Goal: Information Seeking & Learning: Learn about a topic

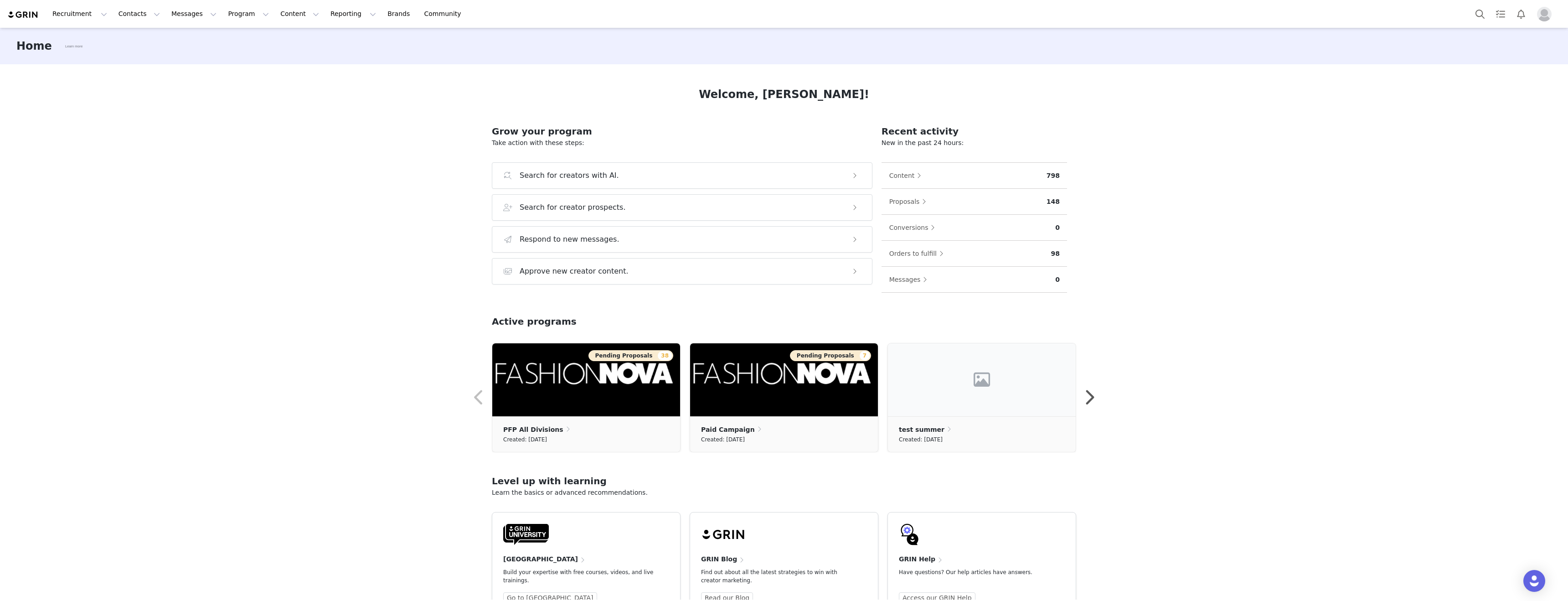
click at [222, 133] on div "Home Learn more Welcome, Ying! Grow your program Take action with these steps: …" at bounding box center [784, 313] width 1568 height 572
click at [1476, 13] on button "Search" at bounding box center [1480, 13] width 20 height 20
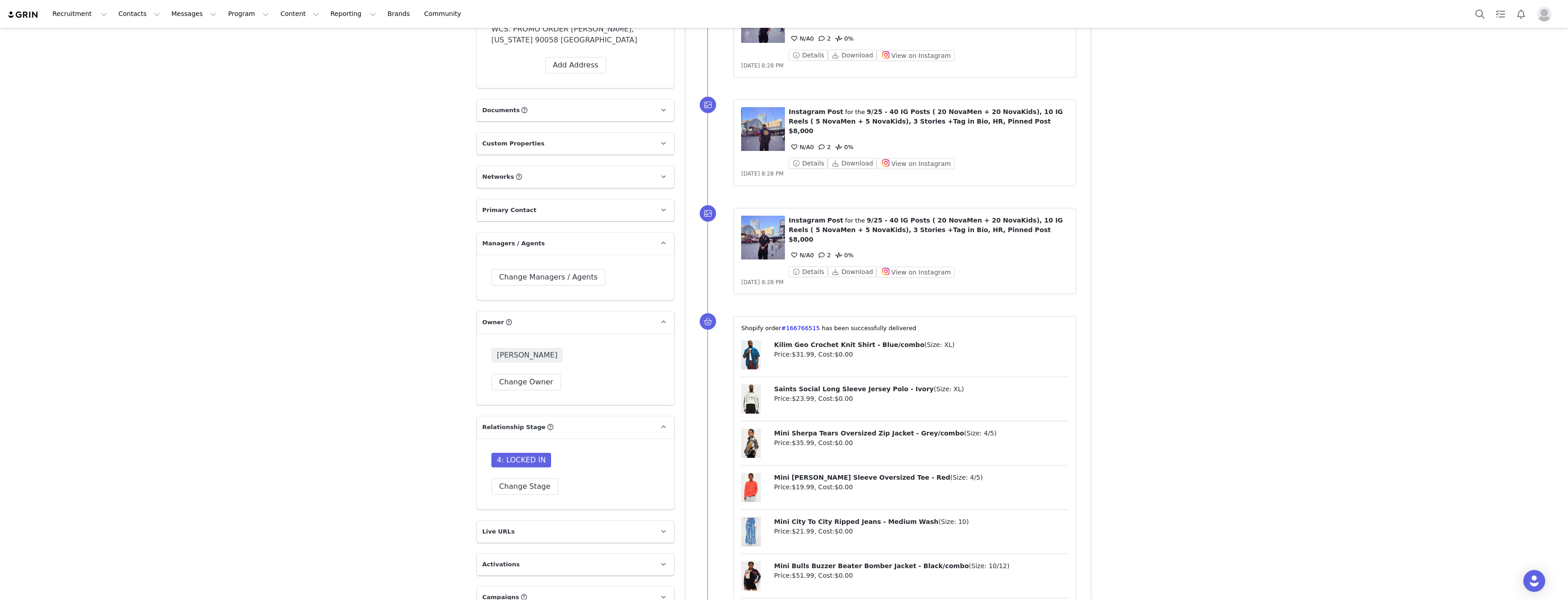
scroll to position [437, 0]
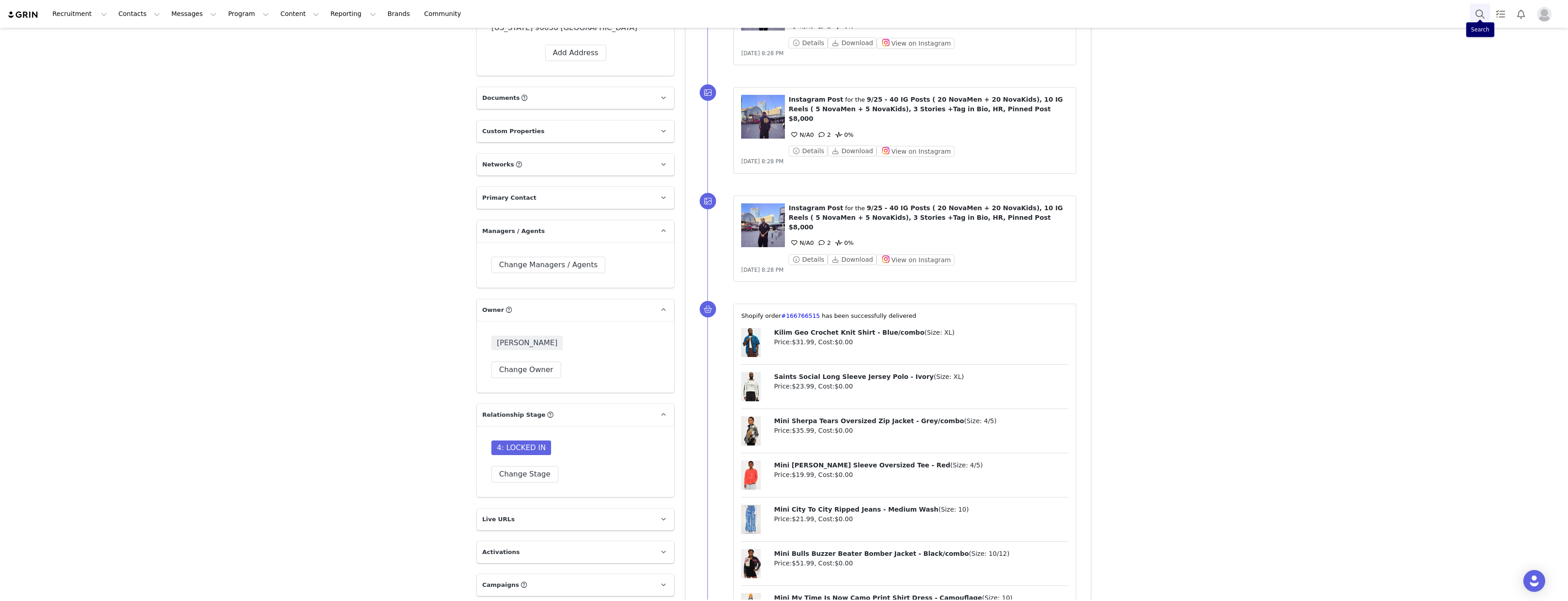
click at [1480, 14] on button "Search" at bounding box center [1480, 13] width 20 height 20
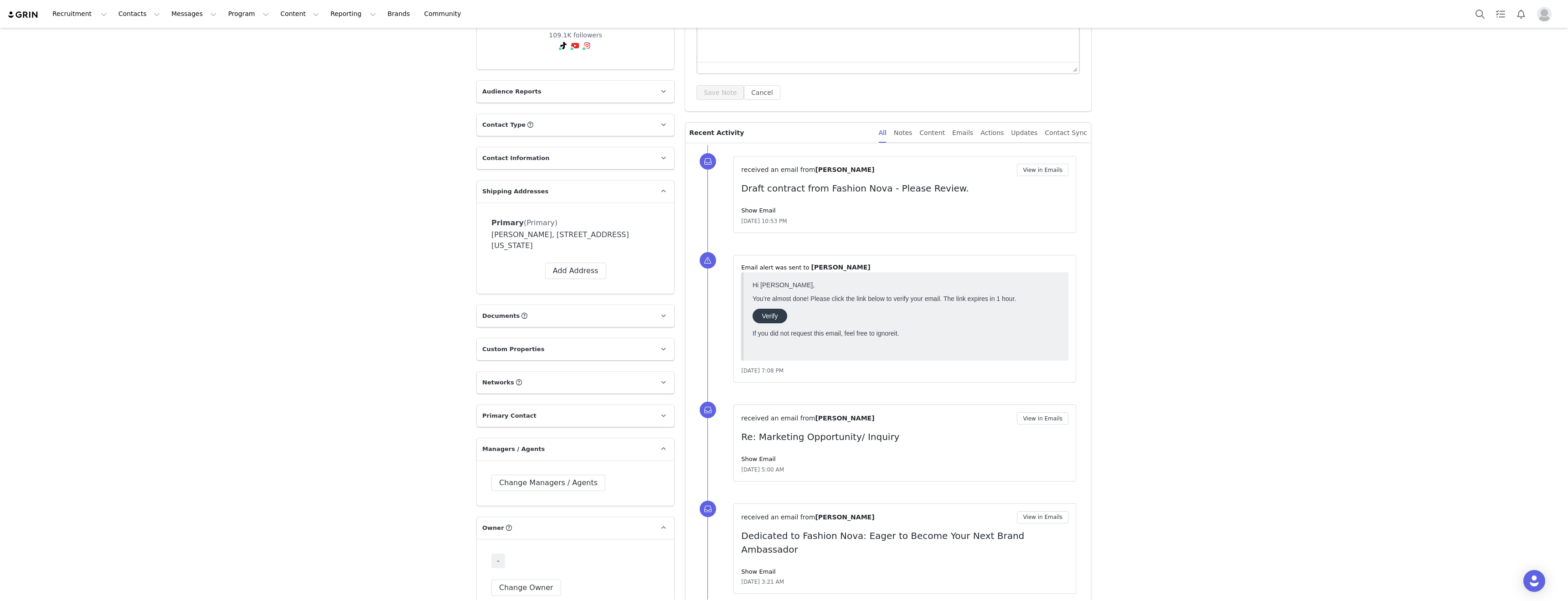
scroll to position [37, 0]
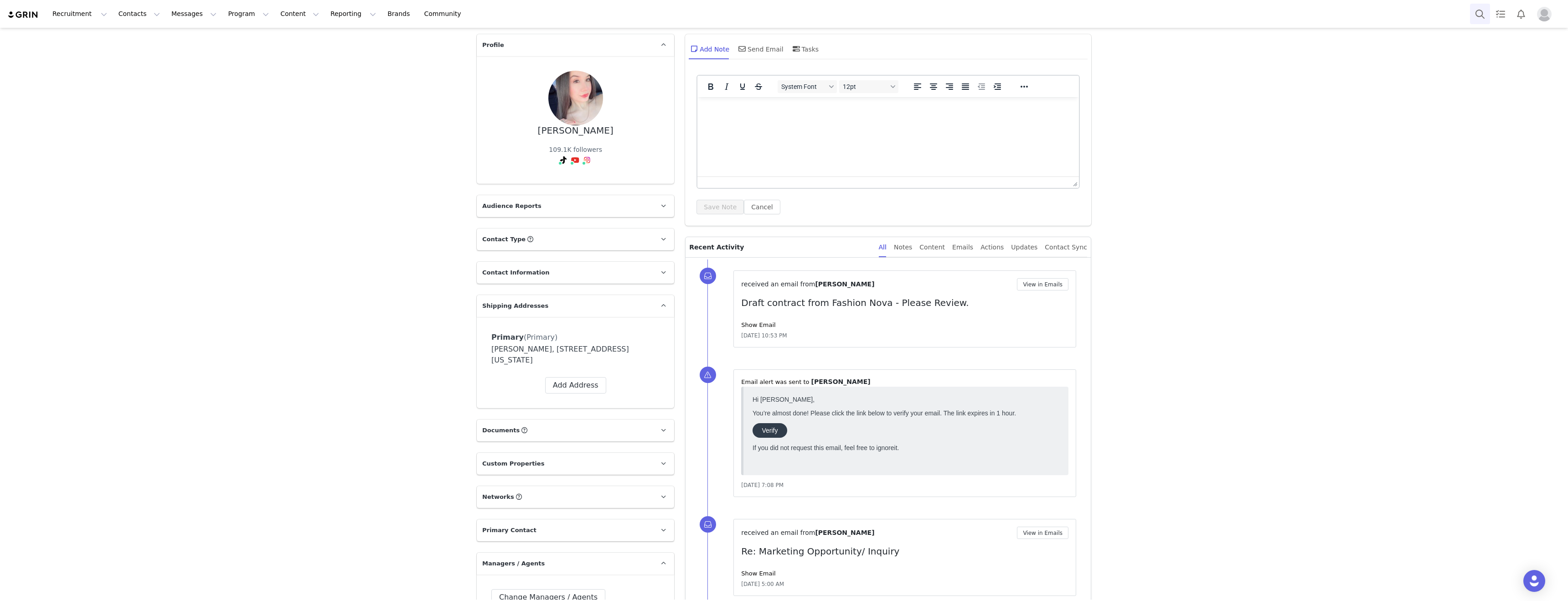
click at [1480, 13] on button "Search" at bounding box center [1480, 13] width 20 height 20
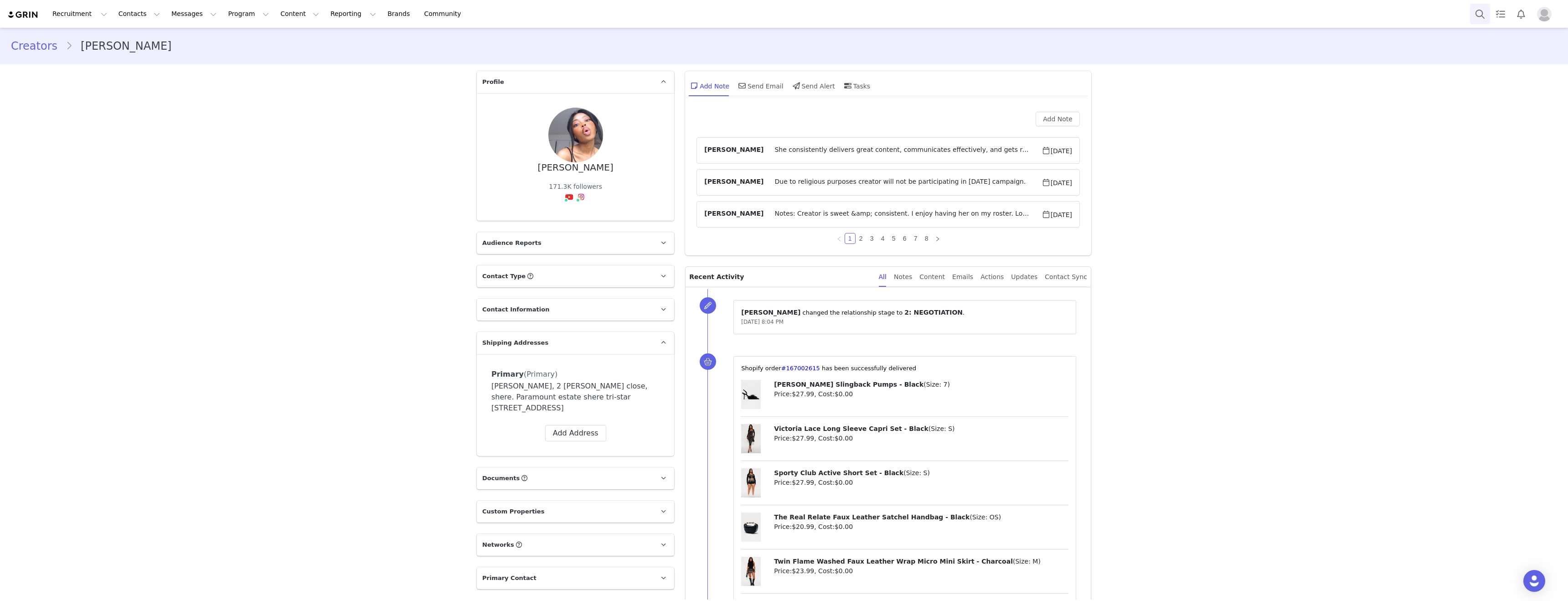
click at [1476, 14] on button "Search" at bounding box center [1480, 13] width 20 height 20
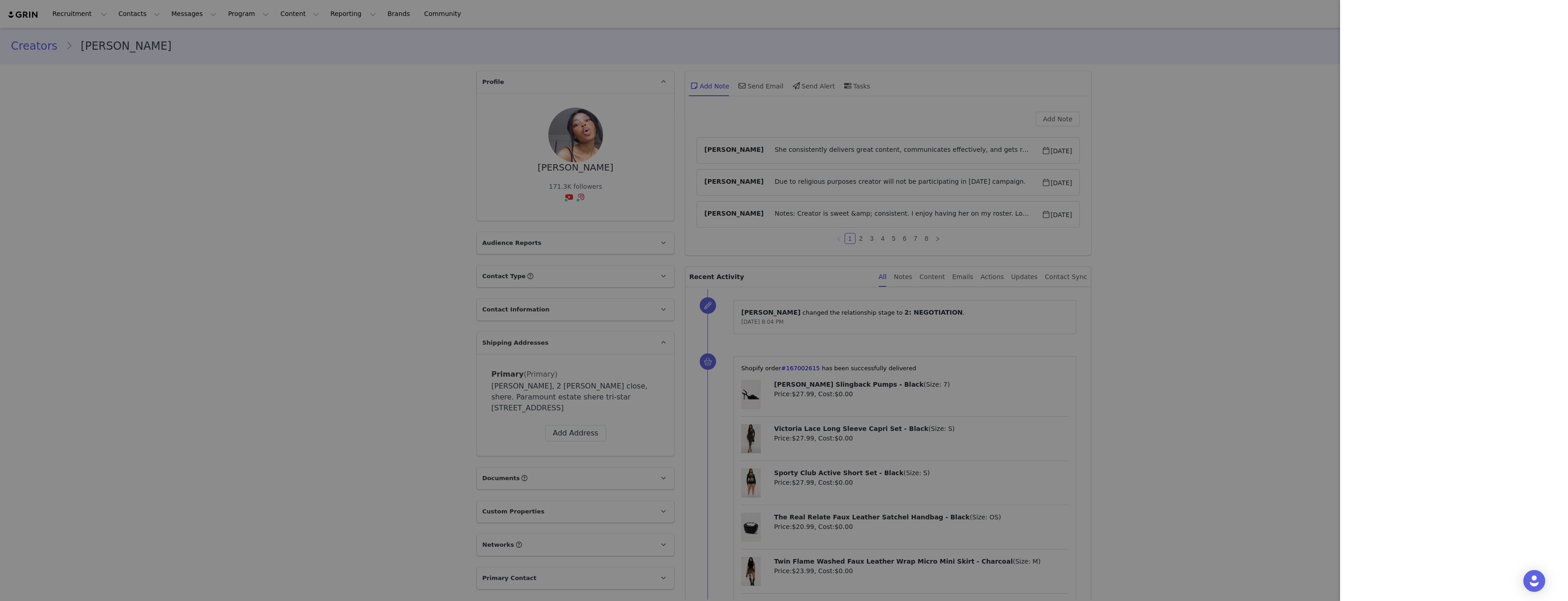
click at [322, 296] on div at bounding box center [784, 300] width 1568 height 601
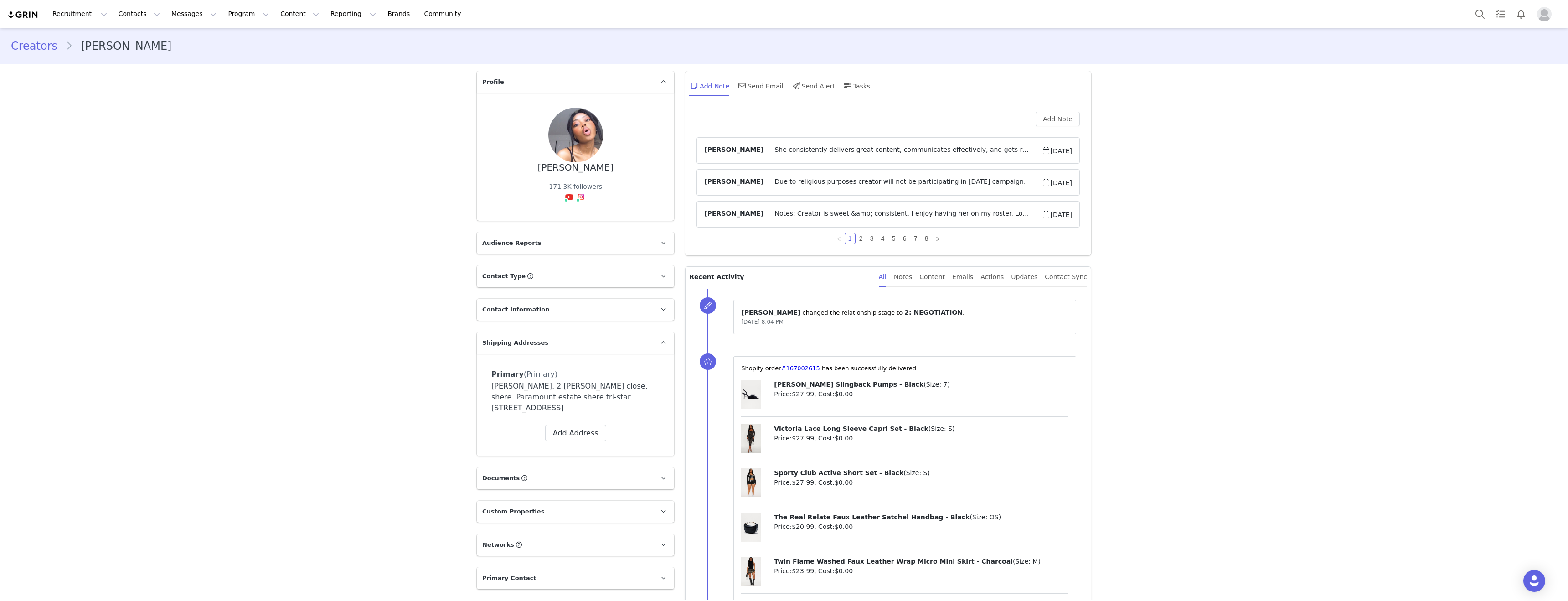
click at [1479, 17] on button "Search" at bounding box center [1480, 13] width 20 height 20
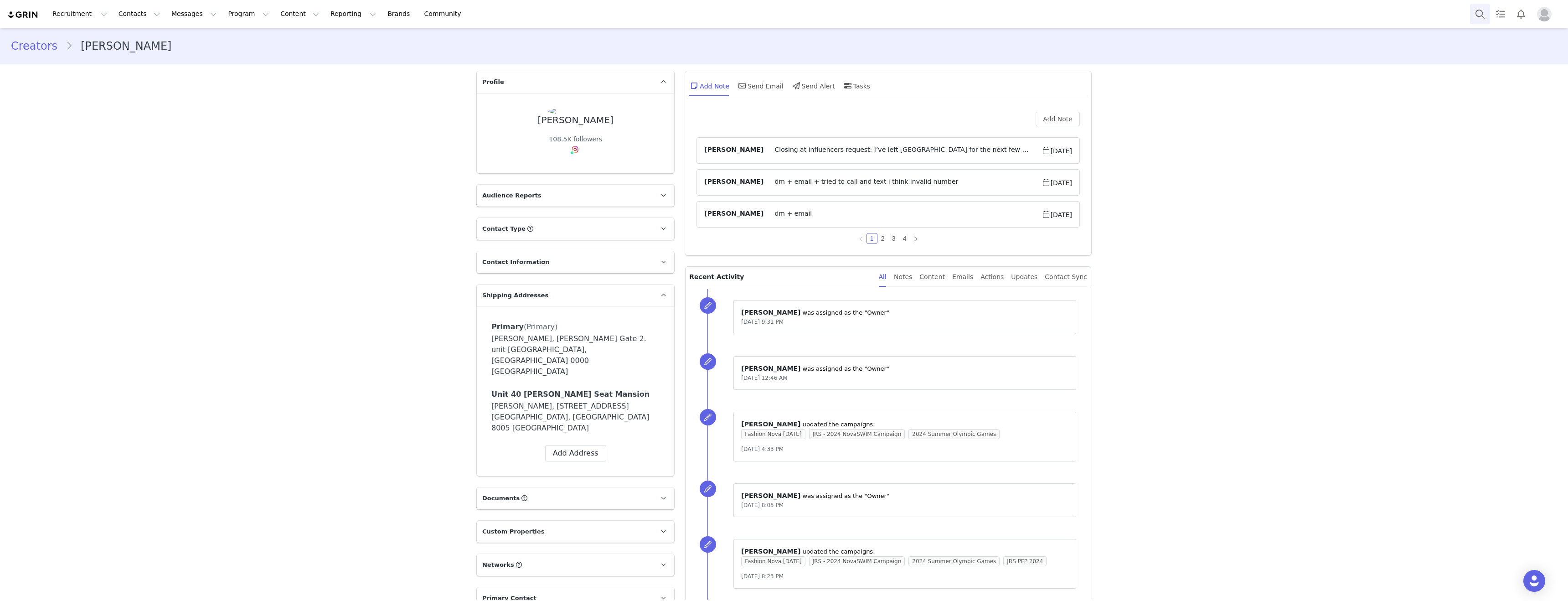
click at [1484, 15] on button "Search" at bounding box center [1480, 13] width 20 height 20
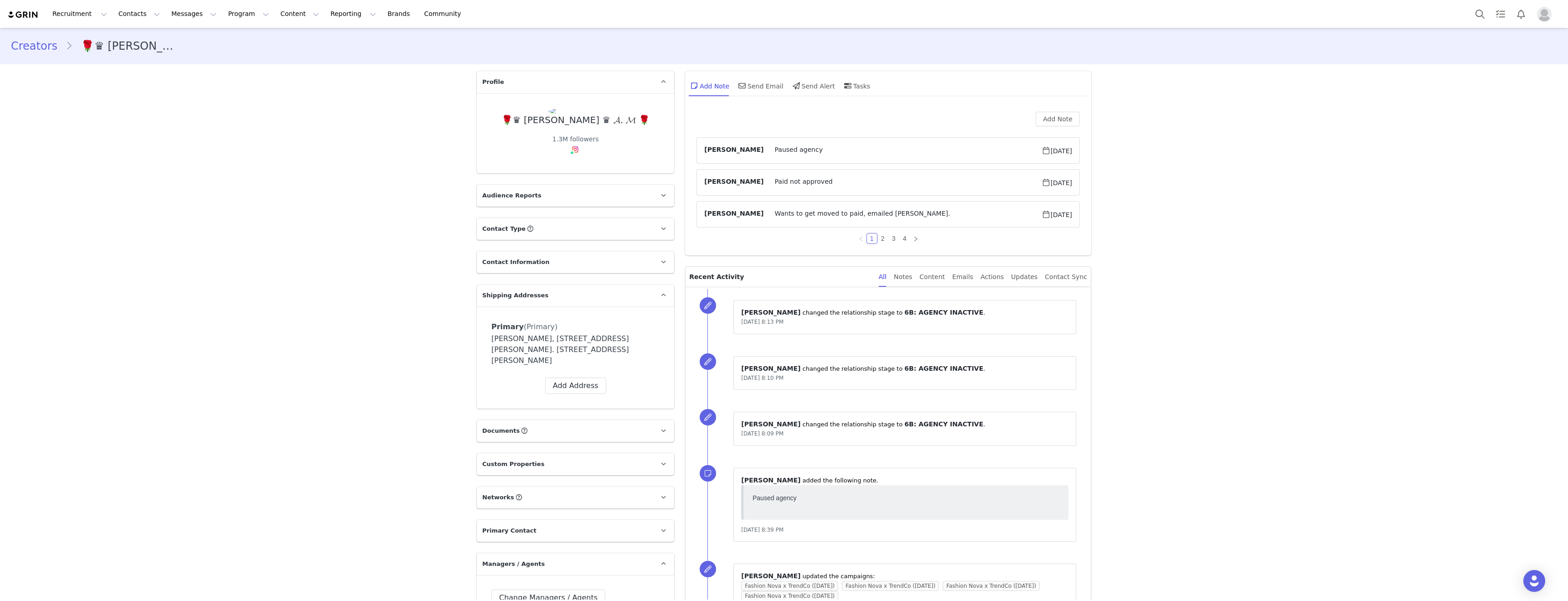
click at [577, 120] on div "🌹♛ [PERSON_NAME] ♛ 𝓐. 𝓜 🌹" at bounding box center [576, 119] width 149 height 11
click at [574, 168] on link "@anetmlcak0va" at bounding box center [579, 169] width 52 height 8
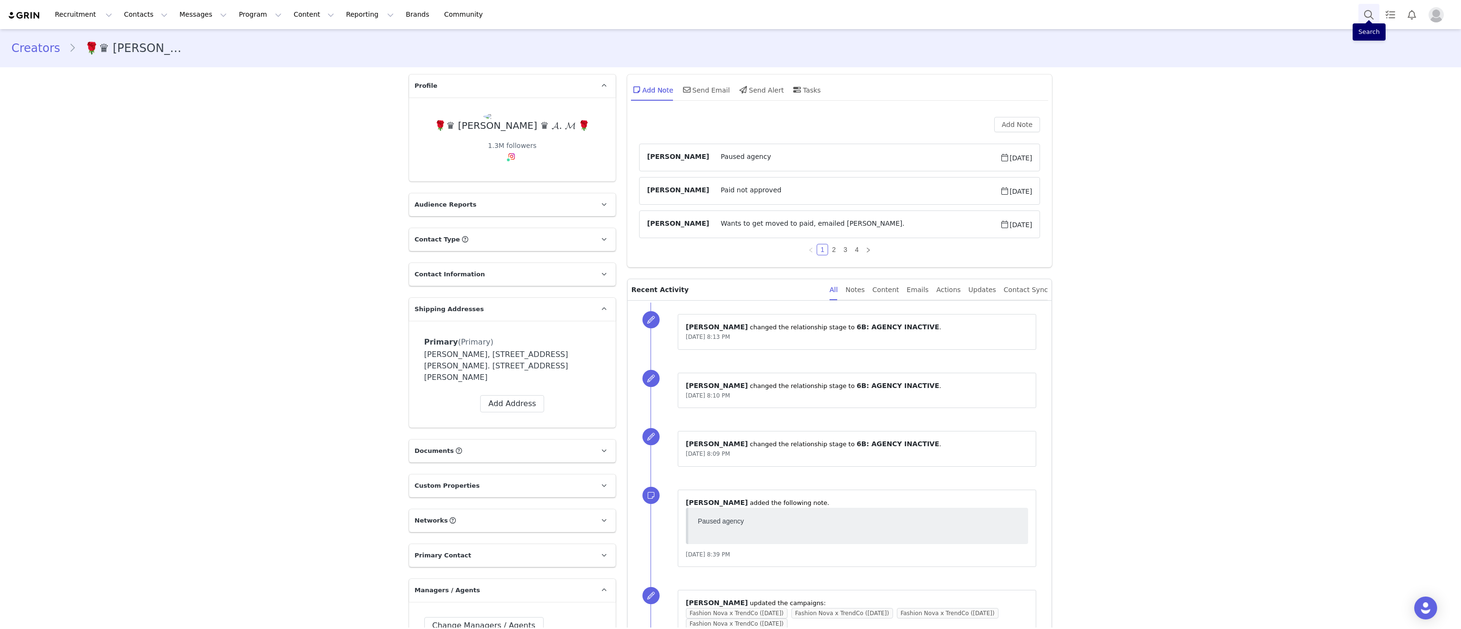
click at [1368, 16] on button "Search" at bounding box center [1369, 14] width 21 height 21
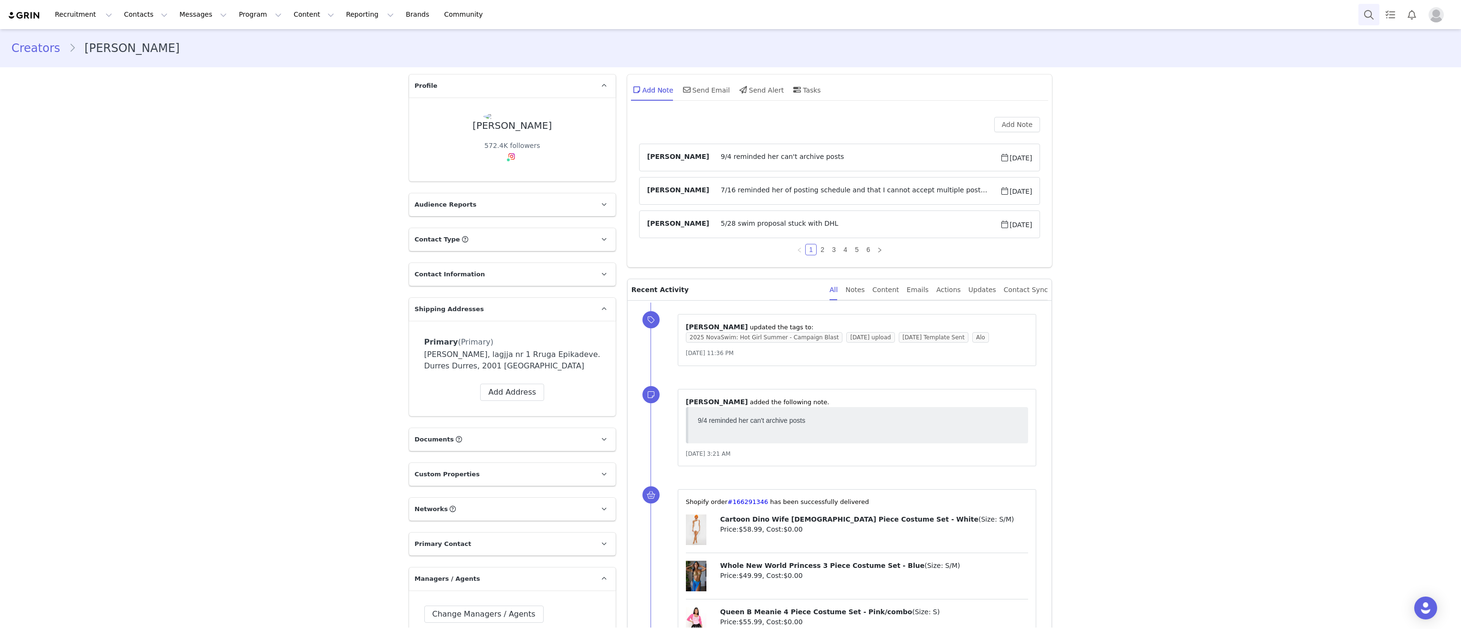
click at [1370, 13] on button "Search" at bounding box center [1369, 14] width 21 height 21
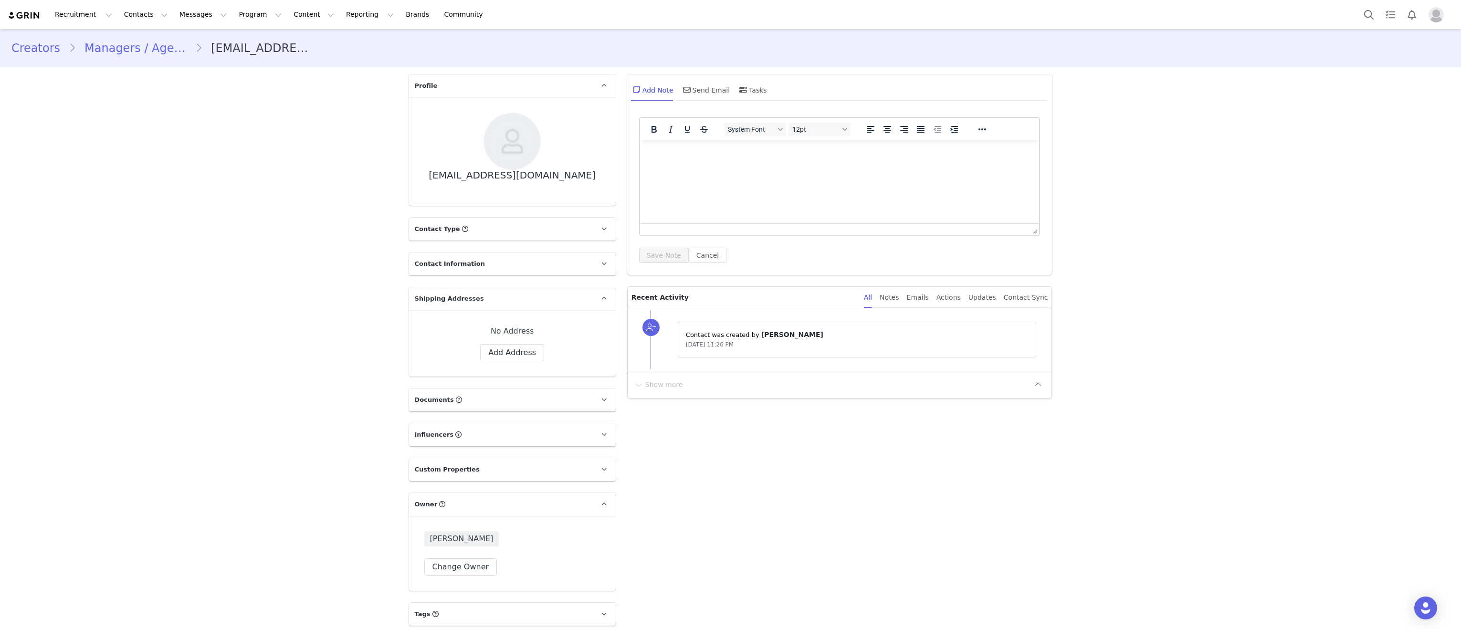
scroll to position [5, 0]
